Goal: Use online tool/utility: Utilize a website feature to perform a specific function

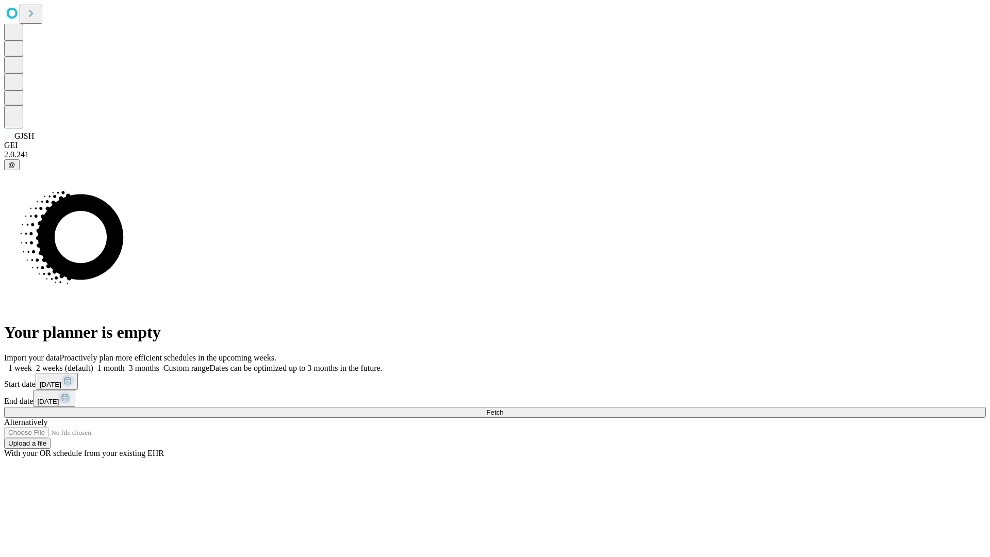
click at [503, 409] on span "Fetch" at bounding box center [494, 413] width 17 height 8
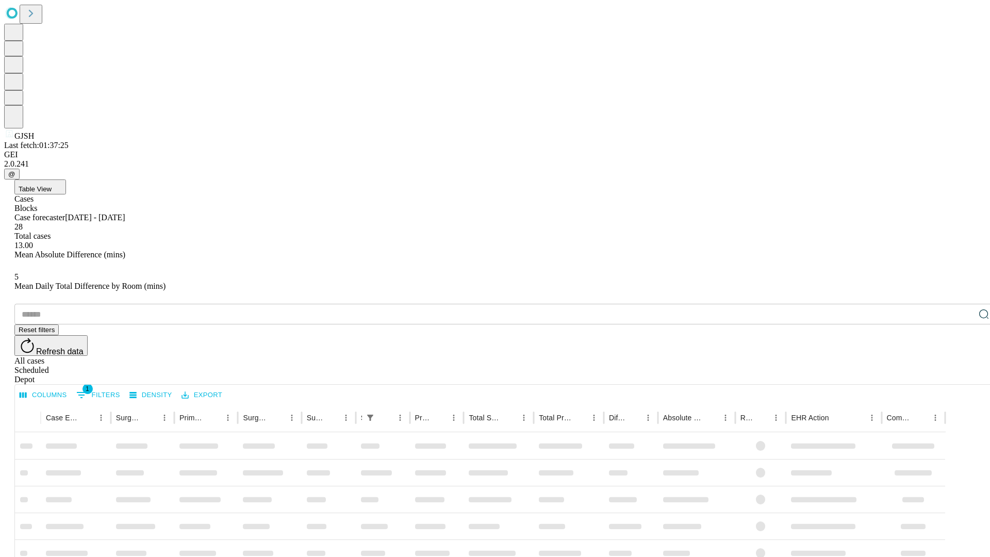
click at [52, 185] on span "Table View" at bounding box center [35, 189] width 33 height 8
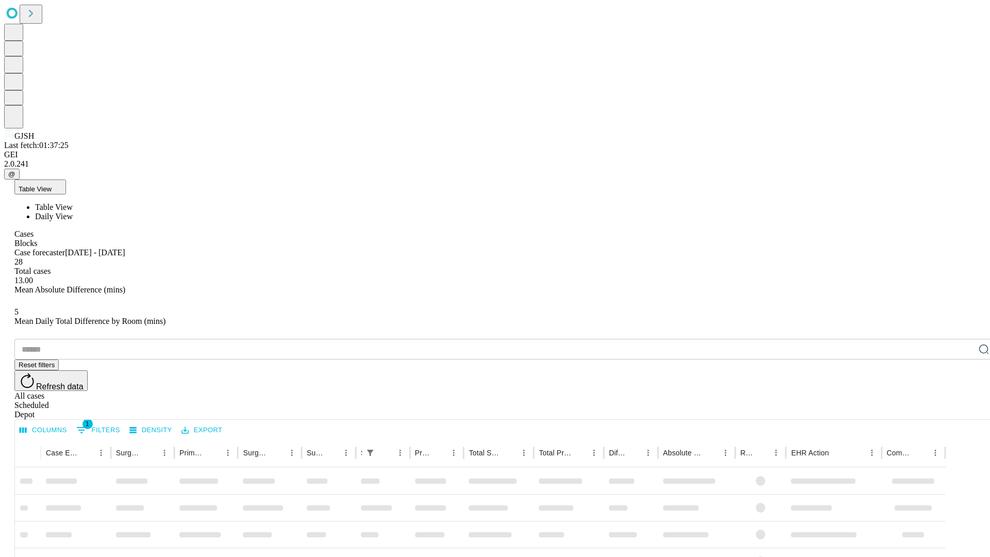
click at [73, 212] on span "Daily View" at bounding box center [54, 216] width 38 height 9
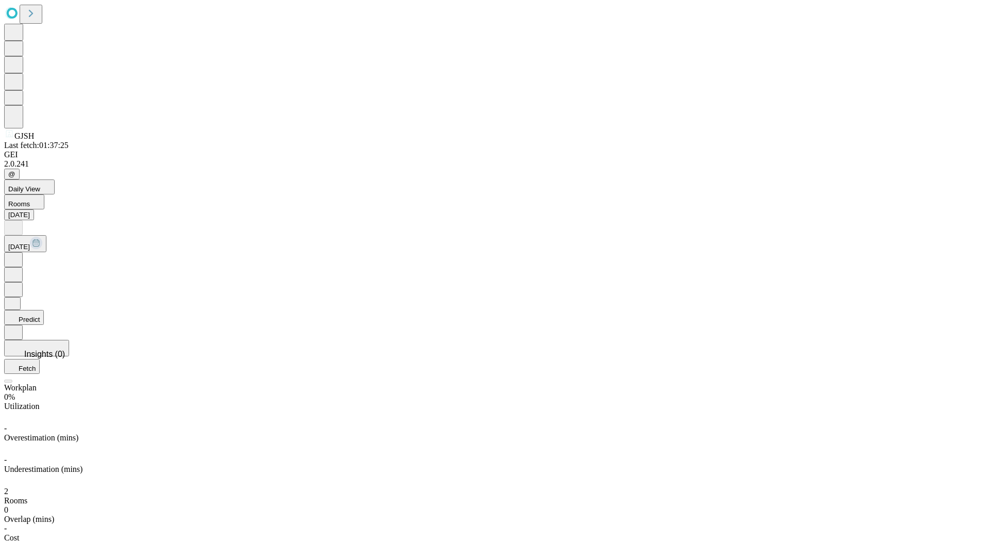
click at [44, 310] on button "Predict" at bounding box center [24, 317] width 40 height 15
